Goal: Transaction & Acquisition: Register for event/course

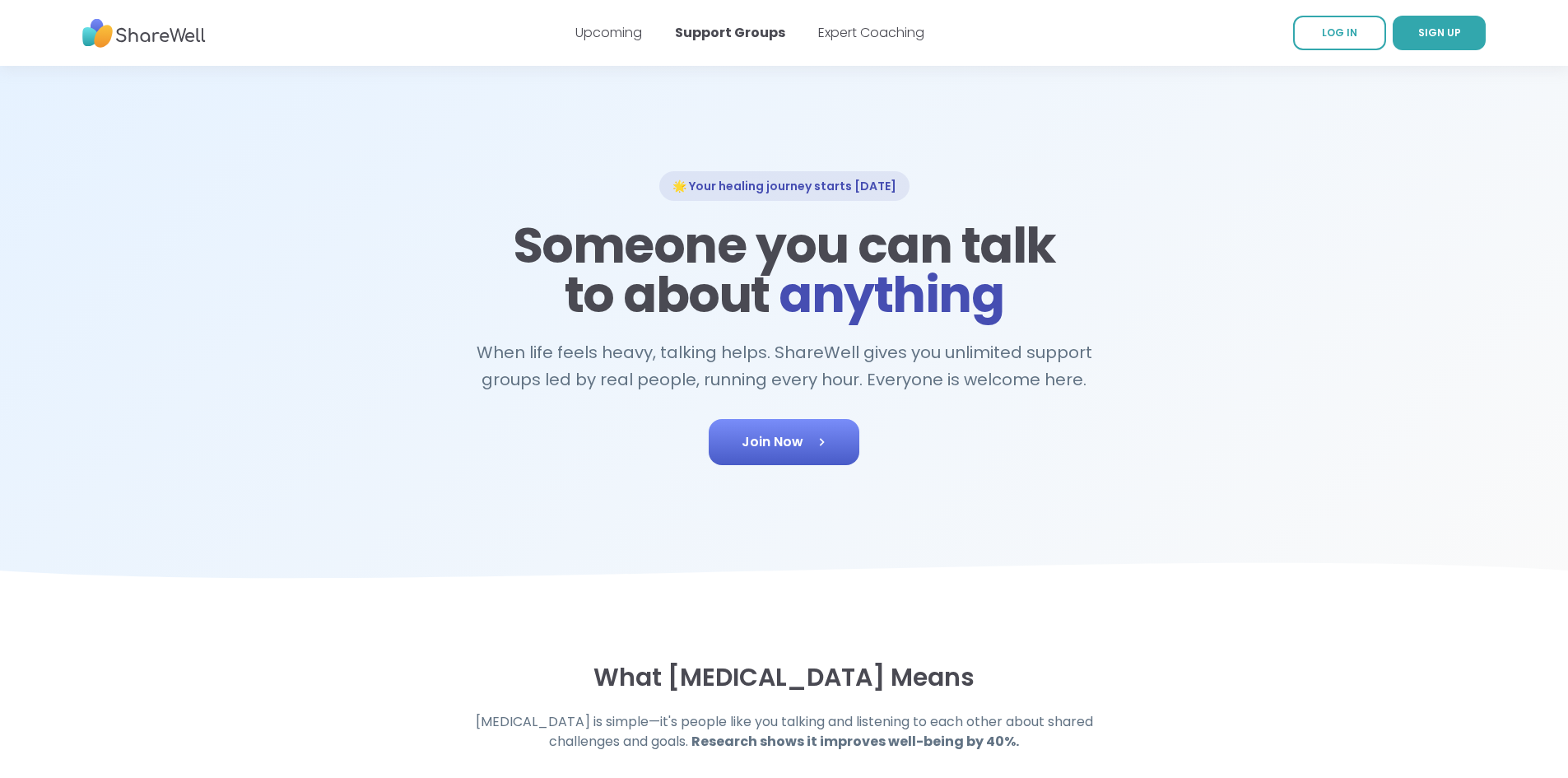
click at [814, 444] on icon at bounding box center [822, 442] width 17 height 17
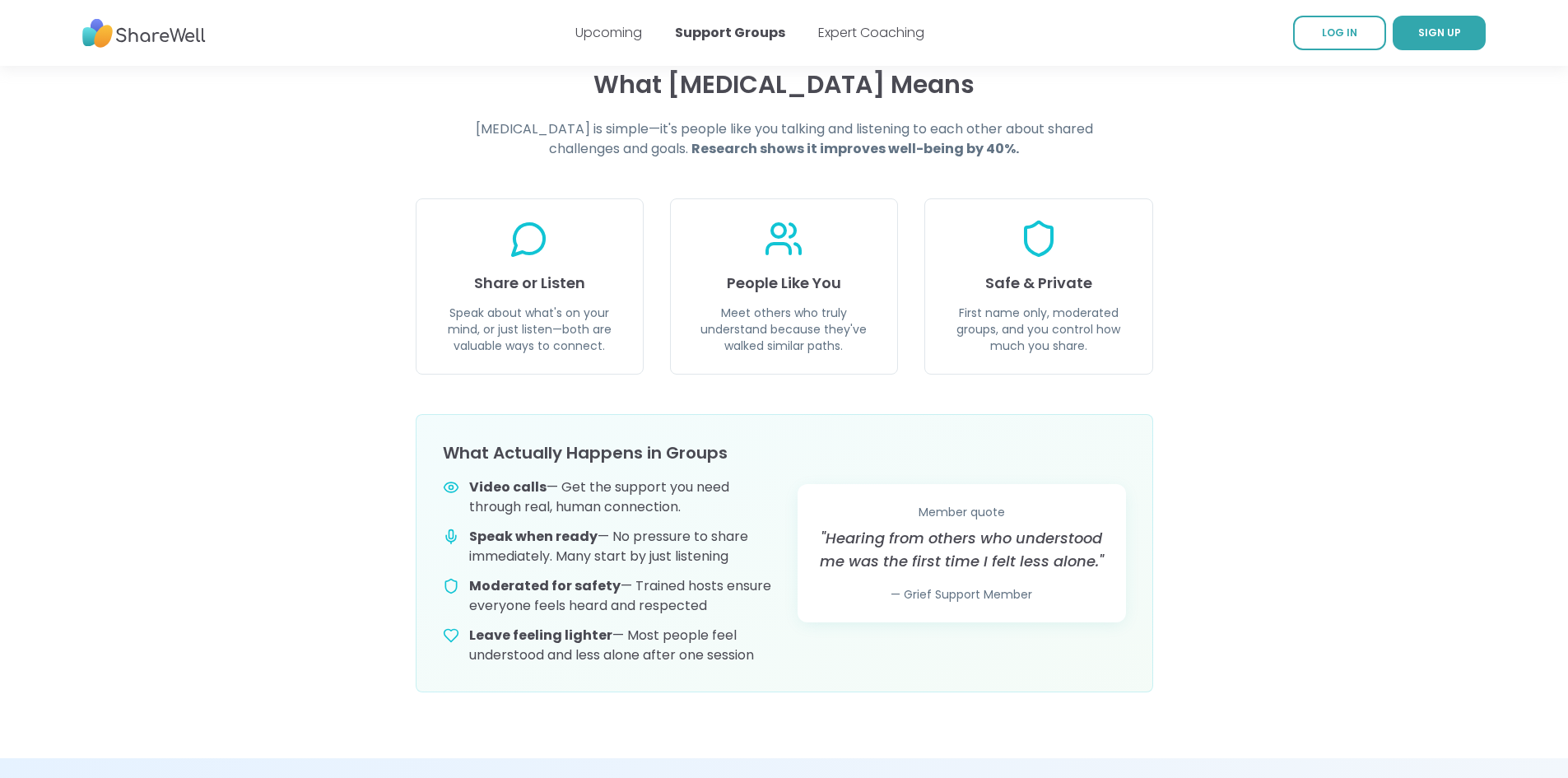
scroll to position [494, 0]
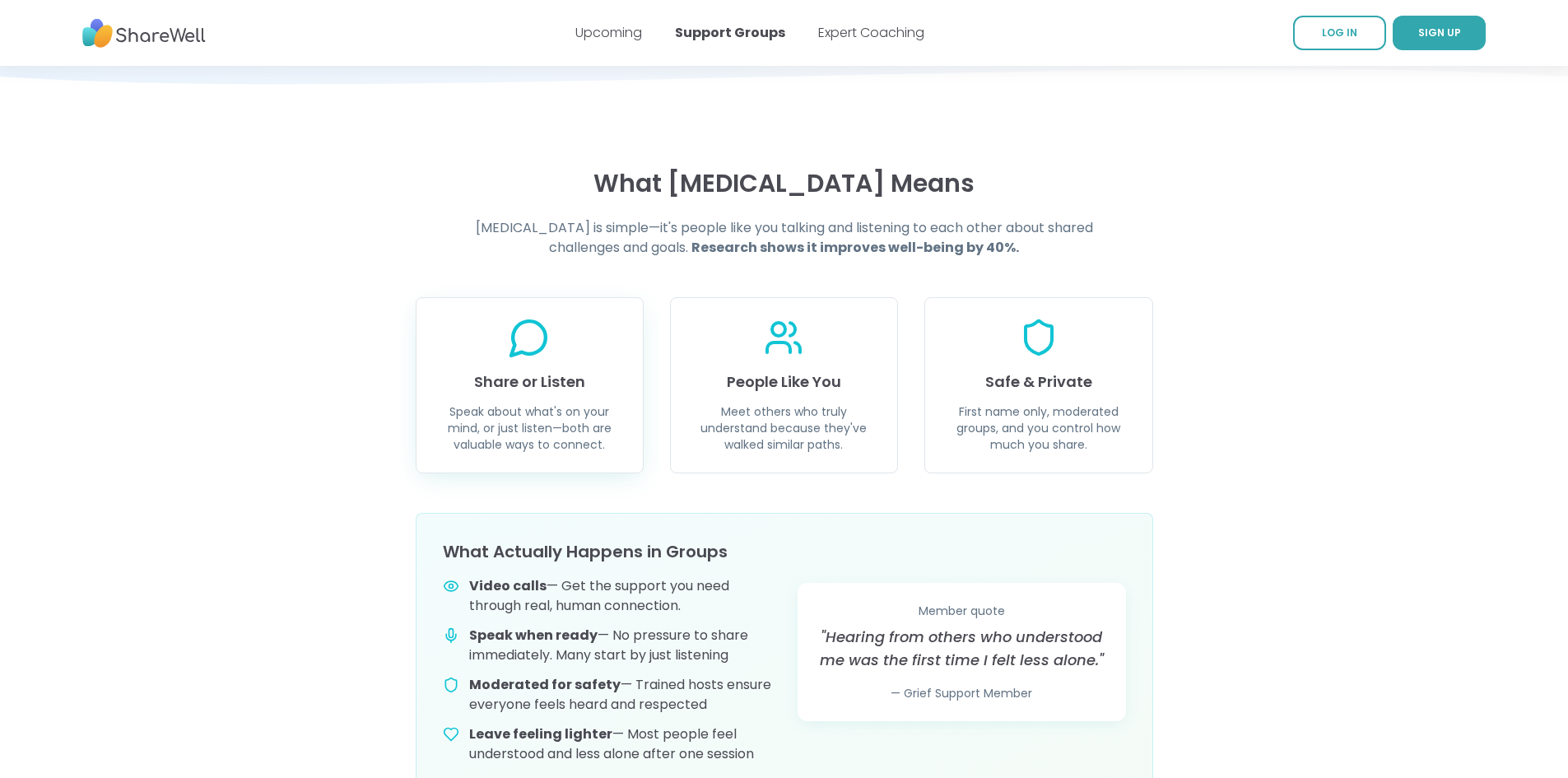
click at [585, 388] on h3 "Share or Listen" at bounding box center [530, 382] width 187 height 23
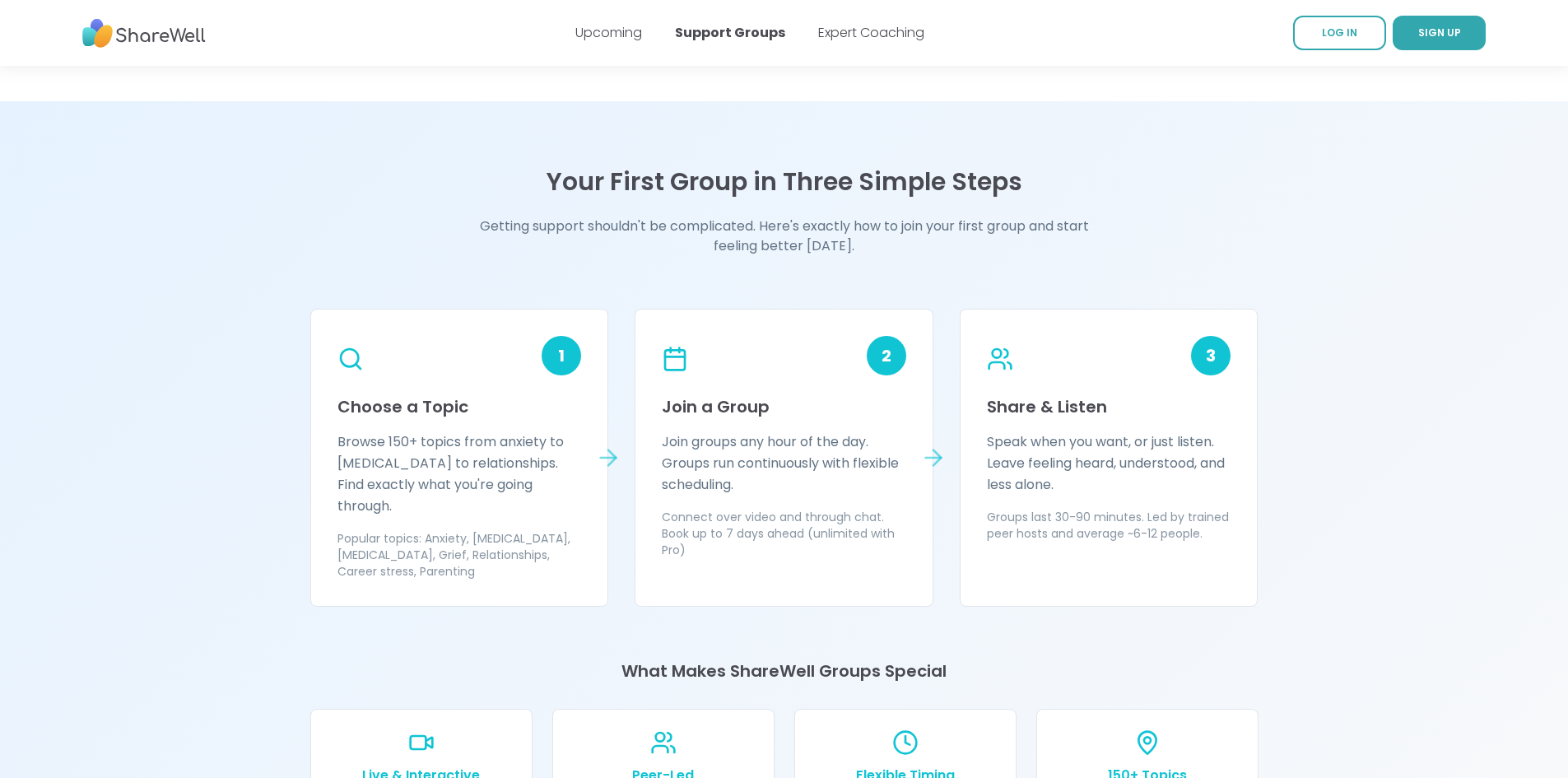
scroll to position [1153, 0]
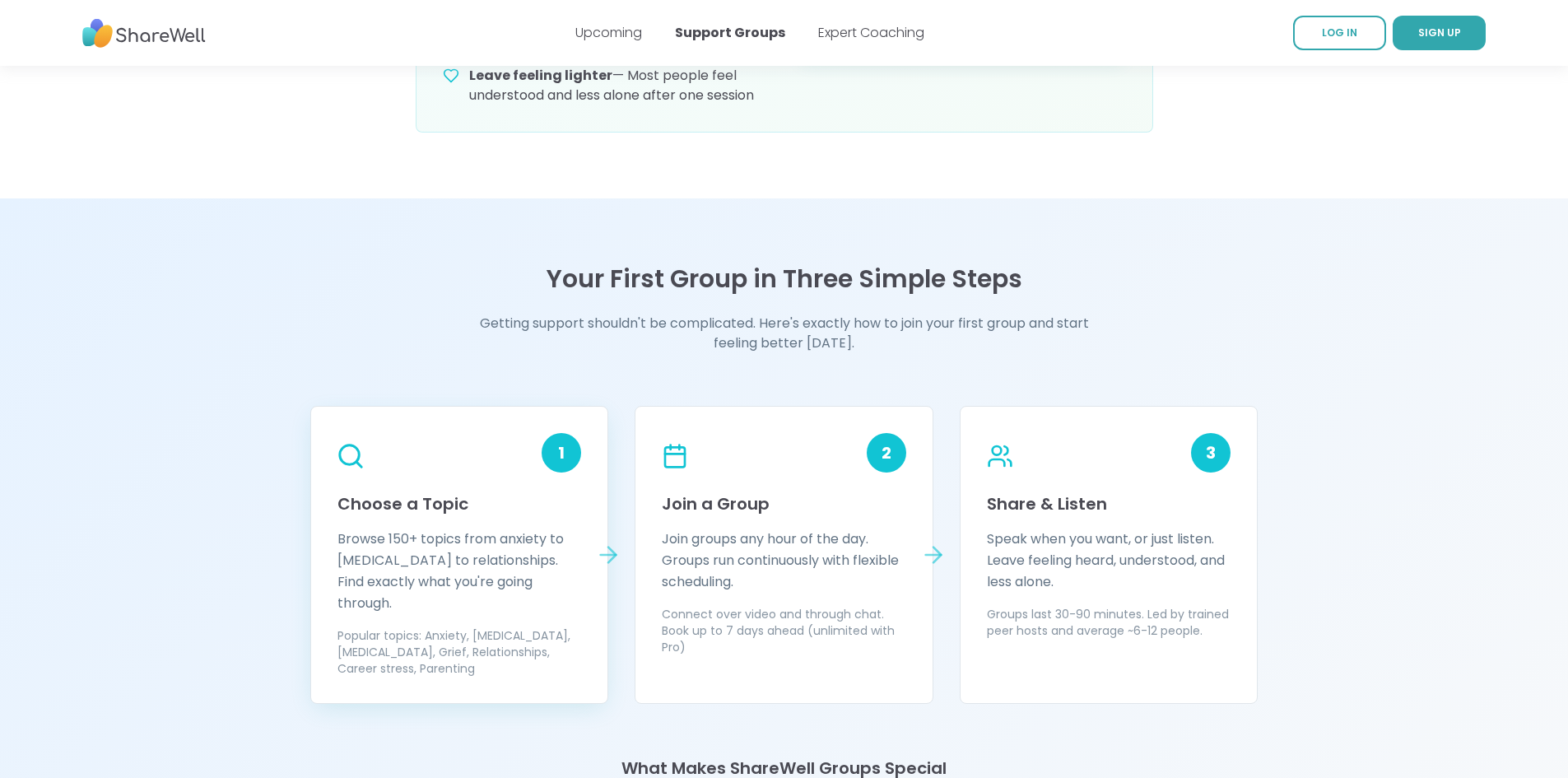
click at [549, 462] on div "1" at bounding box center [562, 453] width 40 height 40
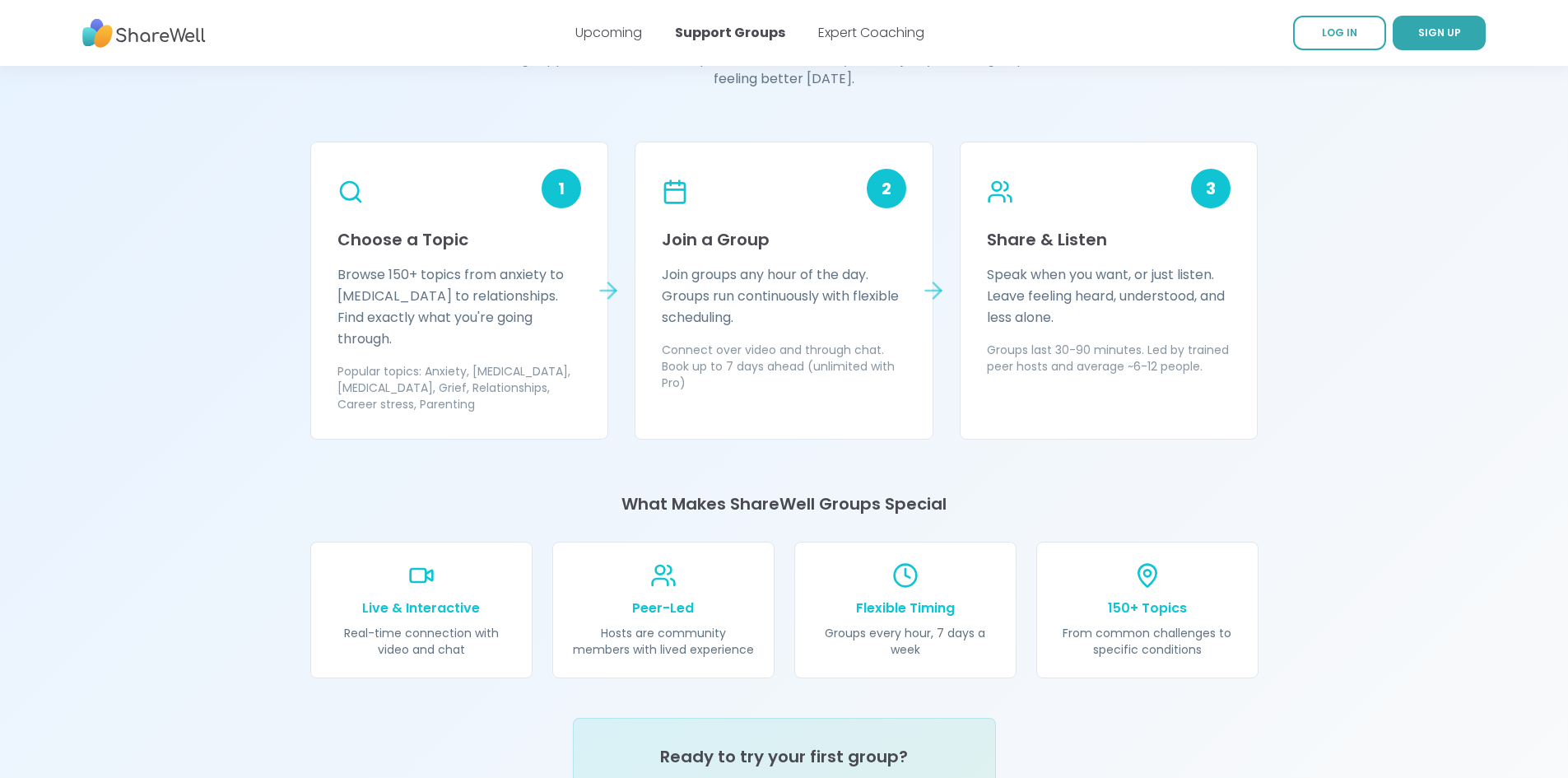
scroll to position [1482, 0]
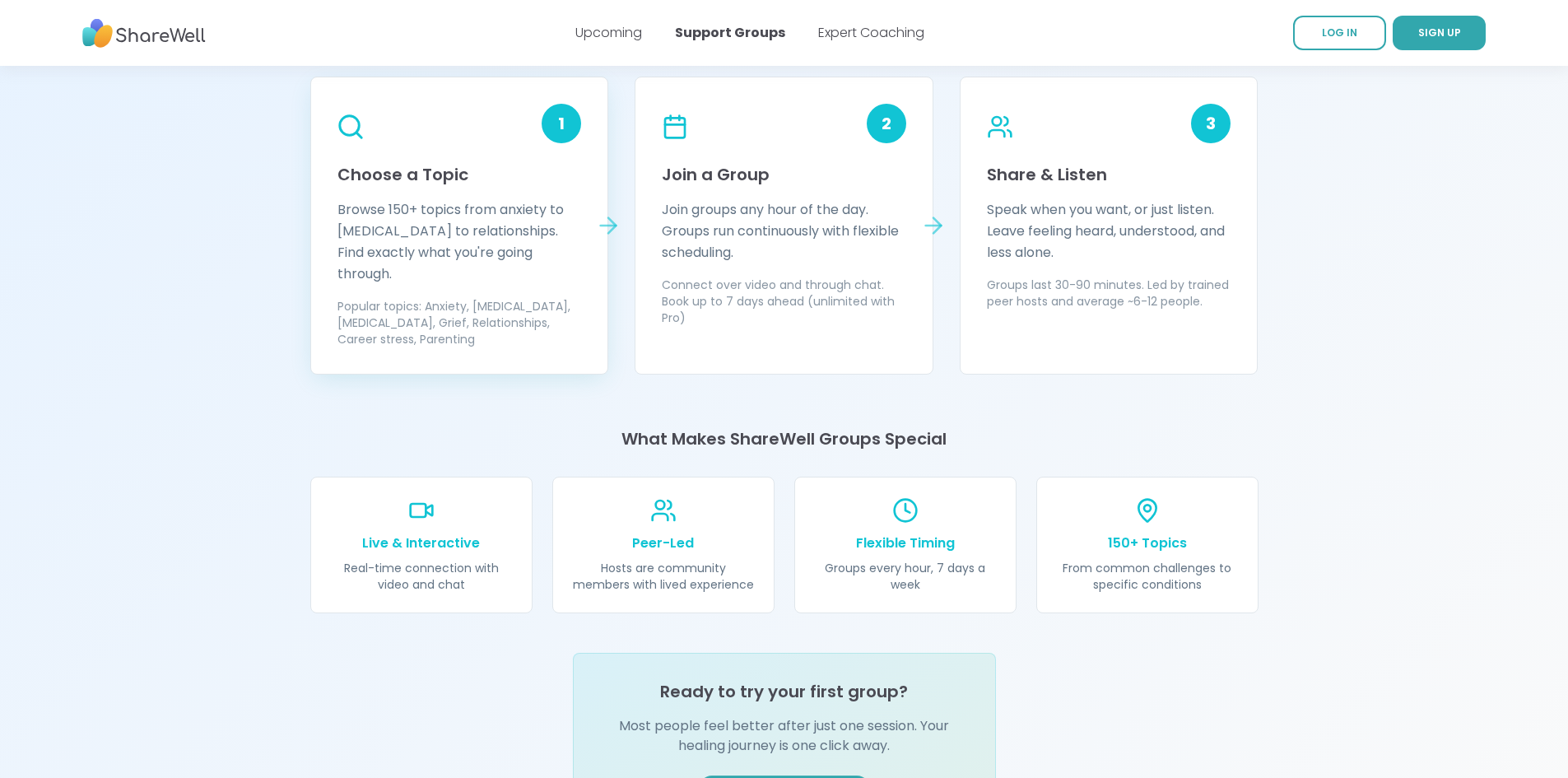
click at [593, 228] on div "1 Choose a Topic Browse 150+ topics from anxiety to ADHD to relationships. Find…" at bounding box center [459, 226] width 299 height 298
click at [607, 226] on icon at bounding box center [608, 226] width 16 height 0
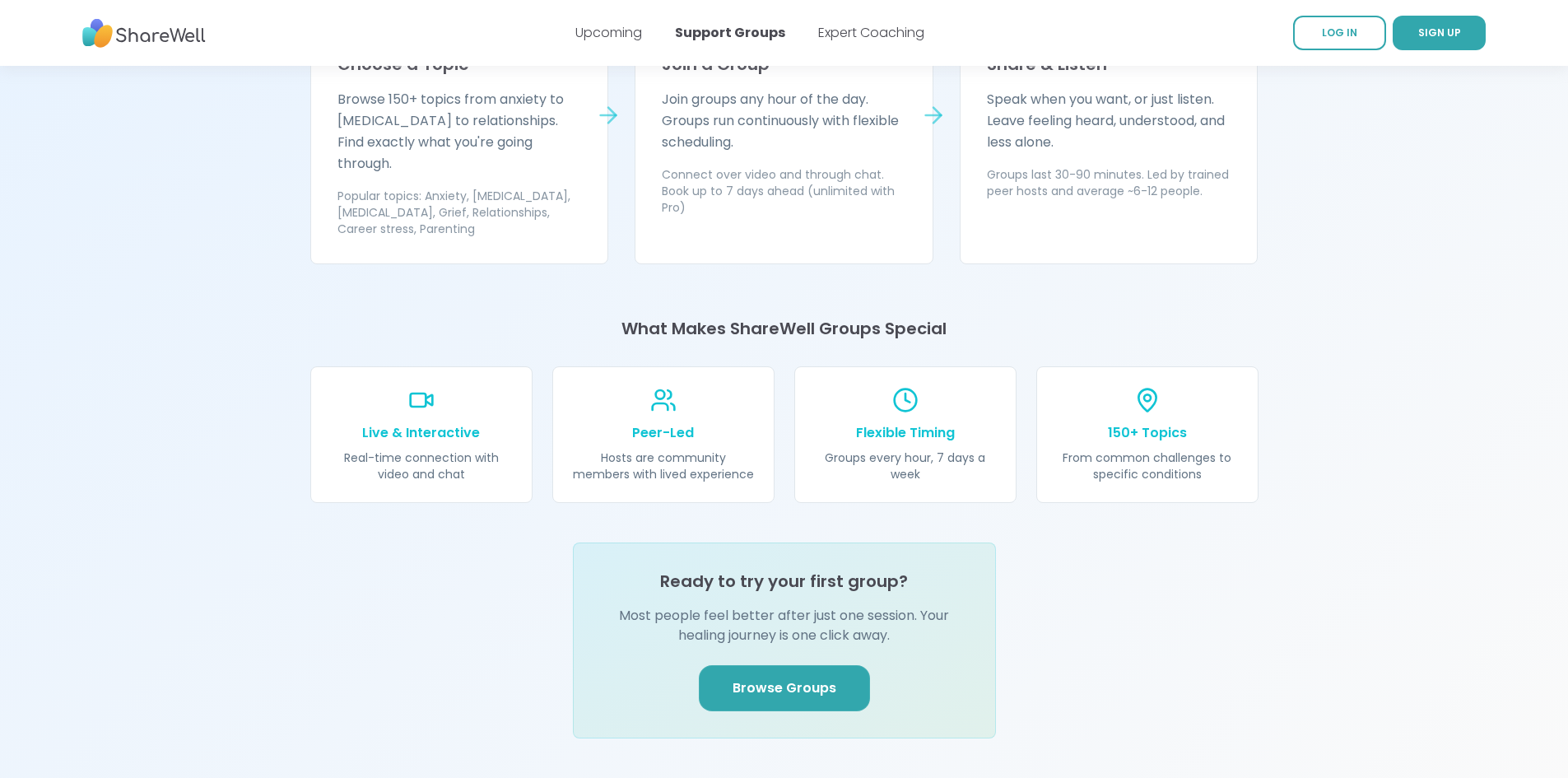
scroll to position [1894, 0]
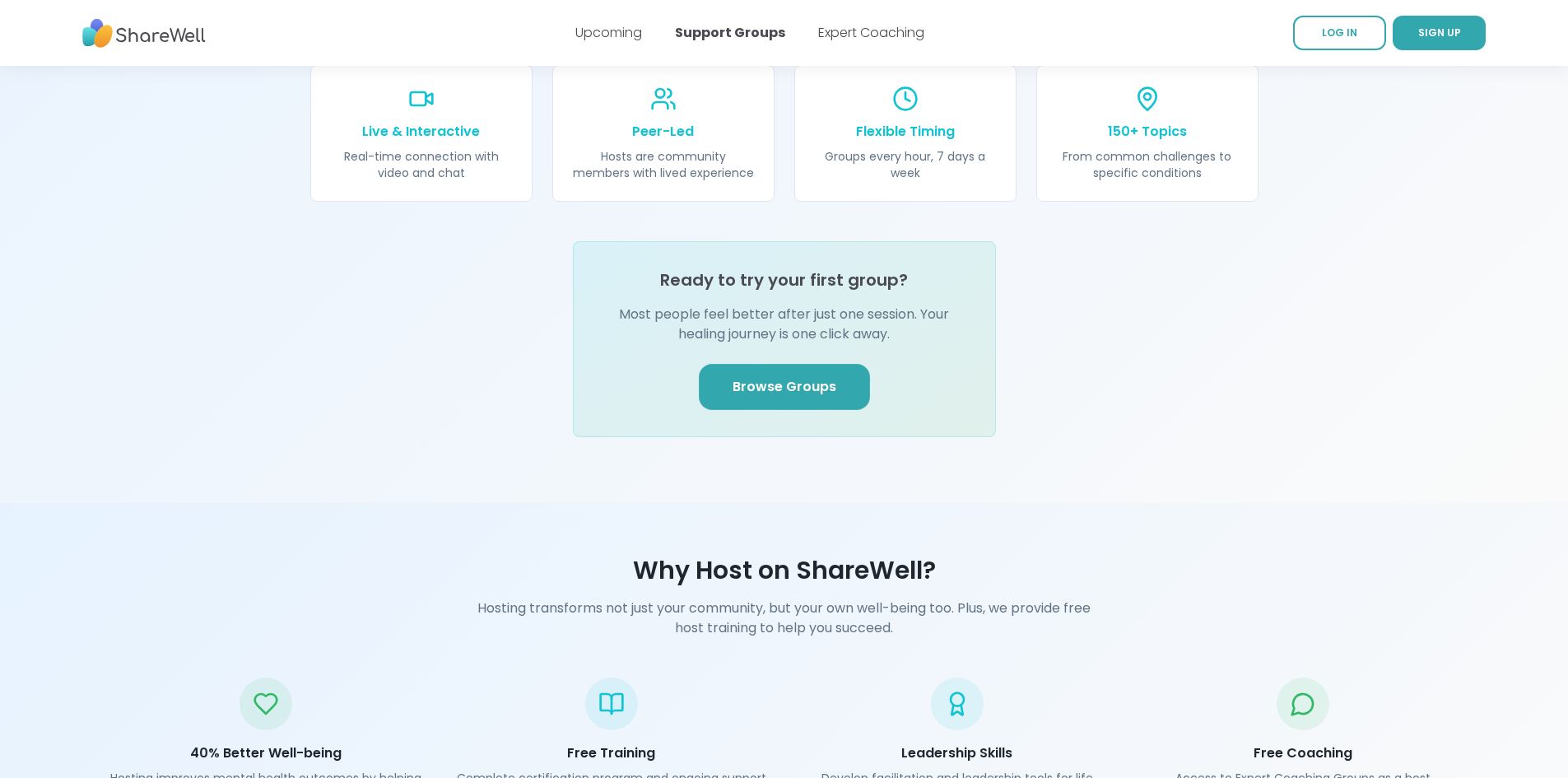
click at [787, 364] on link "Browse Groups" at bounding box center [784, 387] width 171 height 46
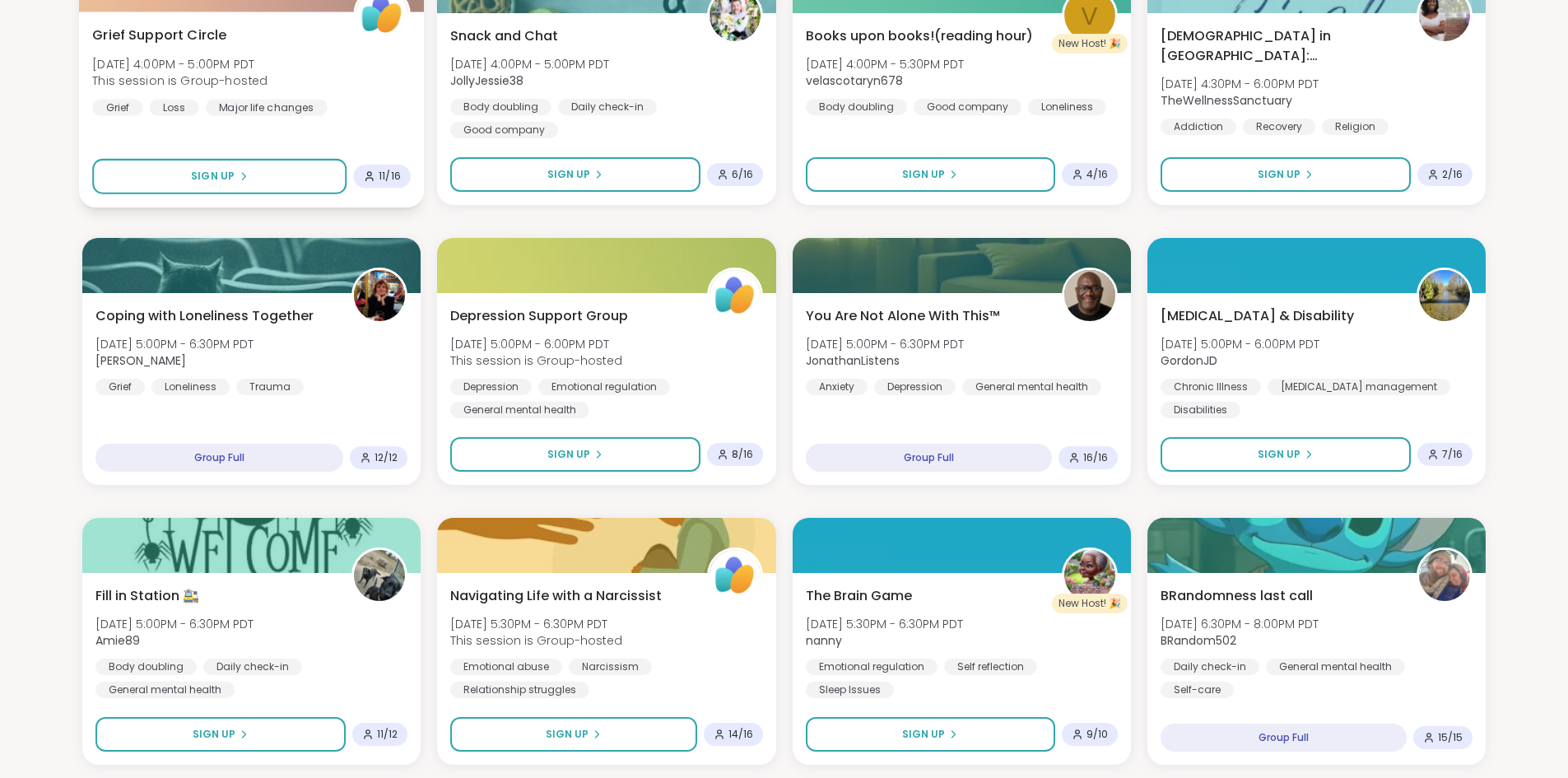
scroll to position [824, 0]
